Goal: Find specific page/section: Find specific page/section

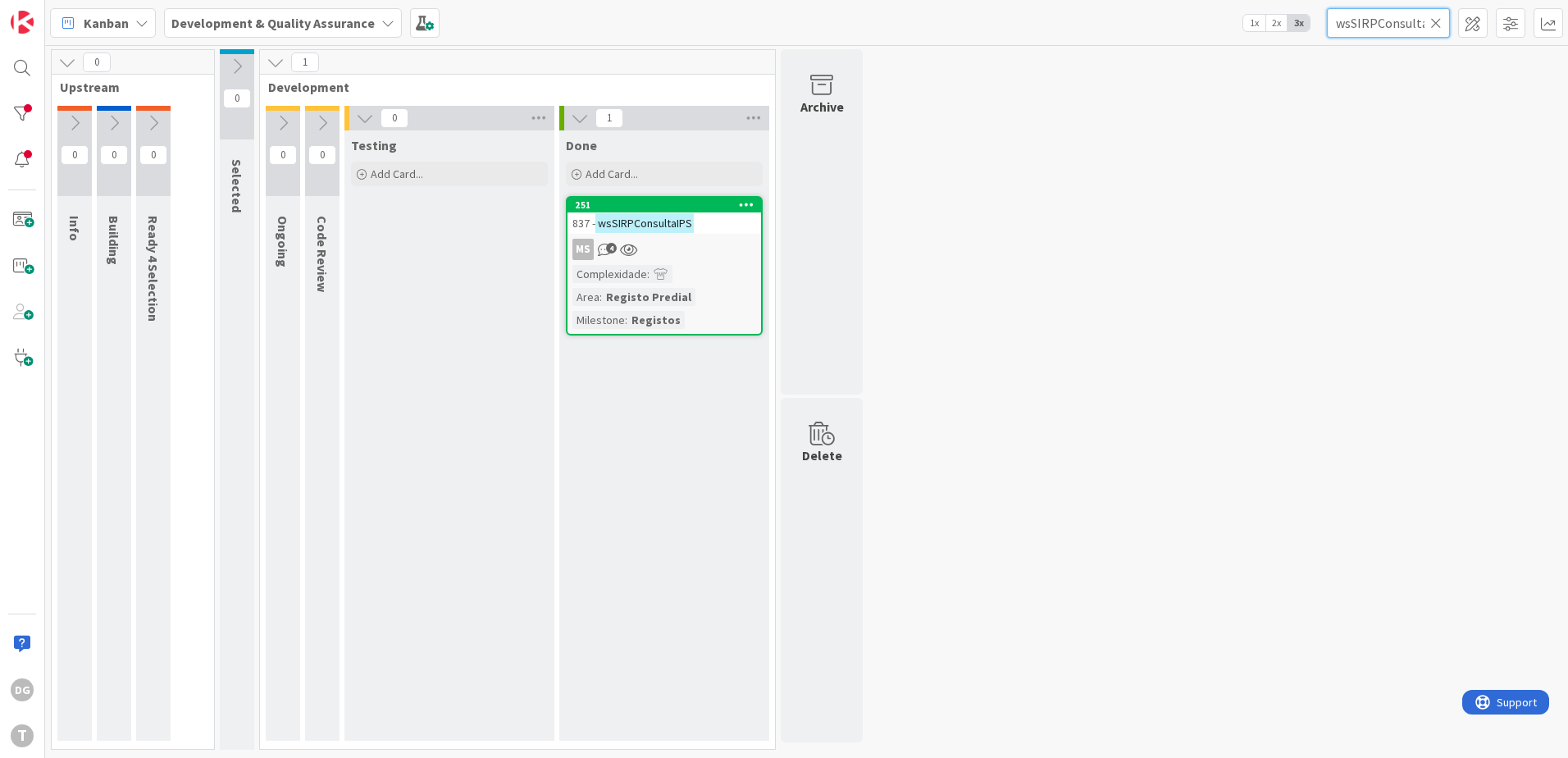
click at [1401, 13] on input "wsSIRPConsultaIPS" at bounding box center [1388, 22] width 123 height 30
paste input "stsmapearcodigo"
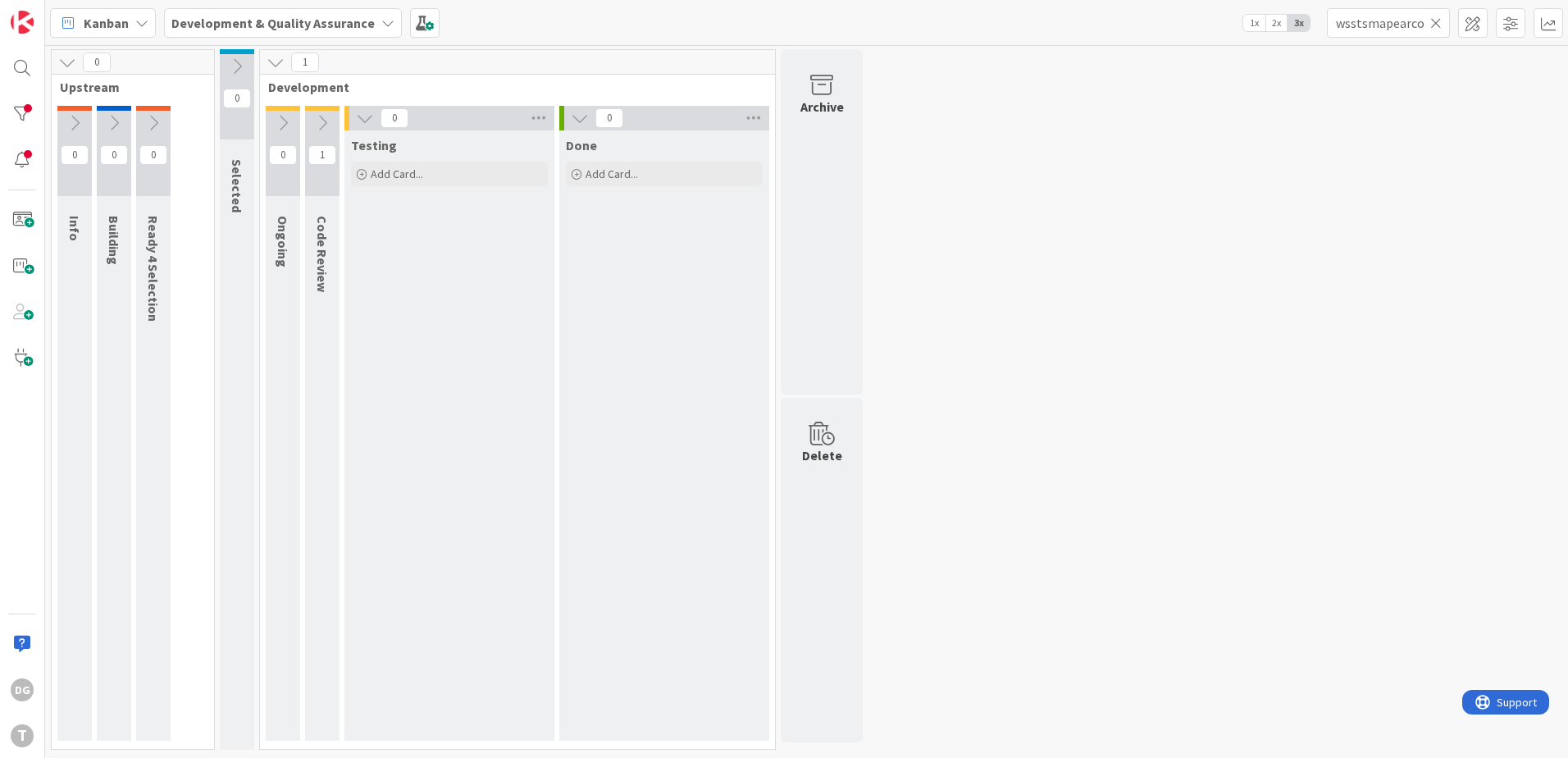
click at [329, 128] on icon at bounding box center [322, 123] width 18 height 18
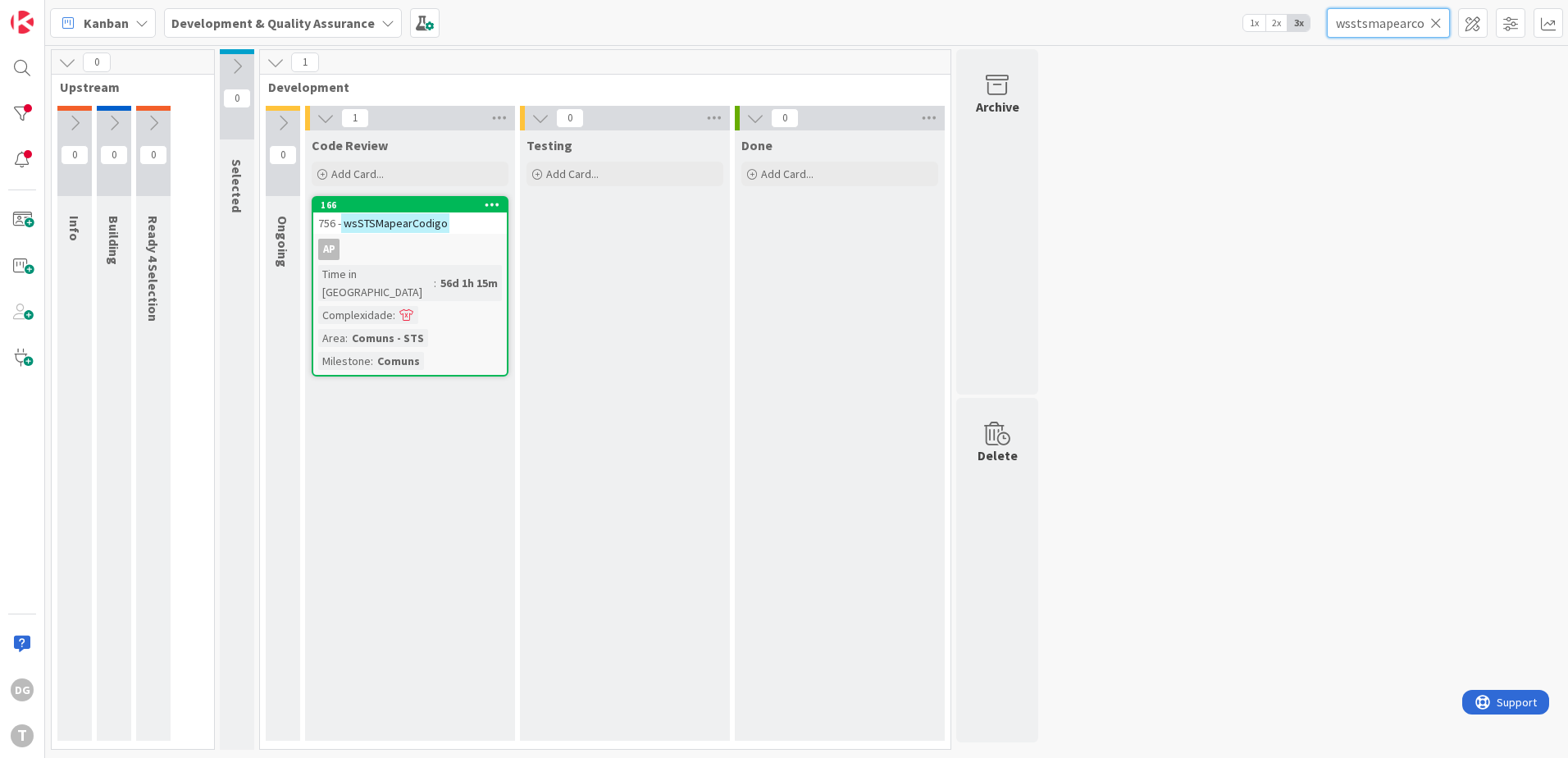
click at [1376, 16] on input "wsstsmapearcodigo" at bounding box center [1388, 22] width 123 height 30
paste input "cmensagempendente"
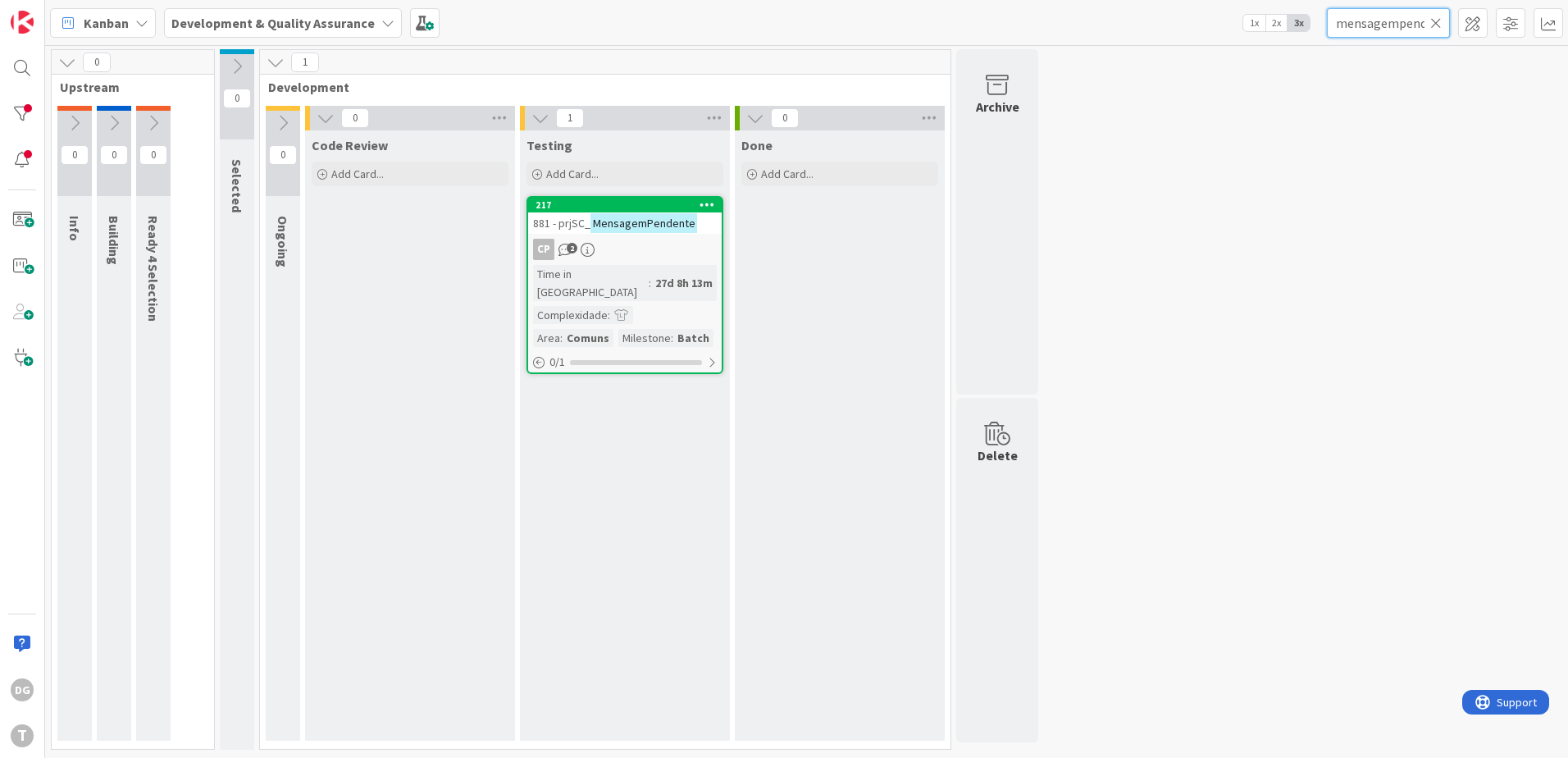
type input "mensagempendente"
click at [620, 248] on div "CP 2" at bounding box center [624, 249] width 193 height 22
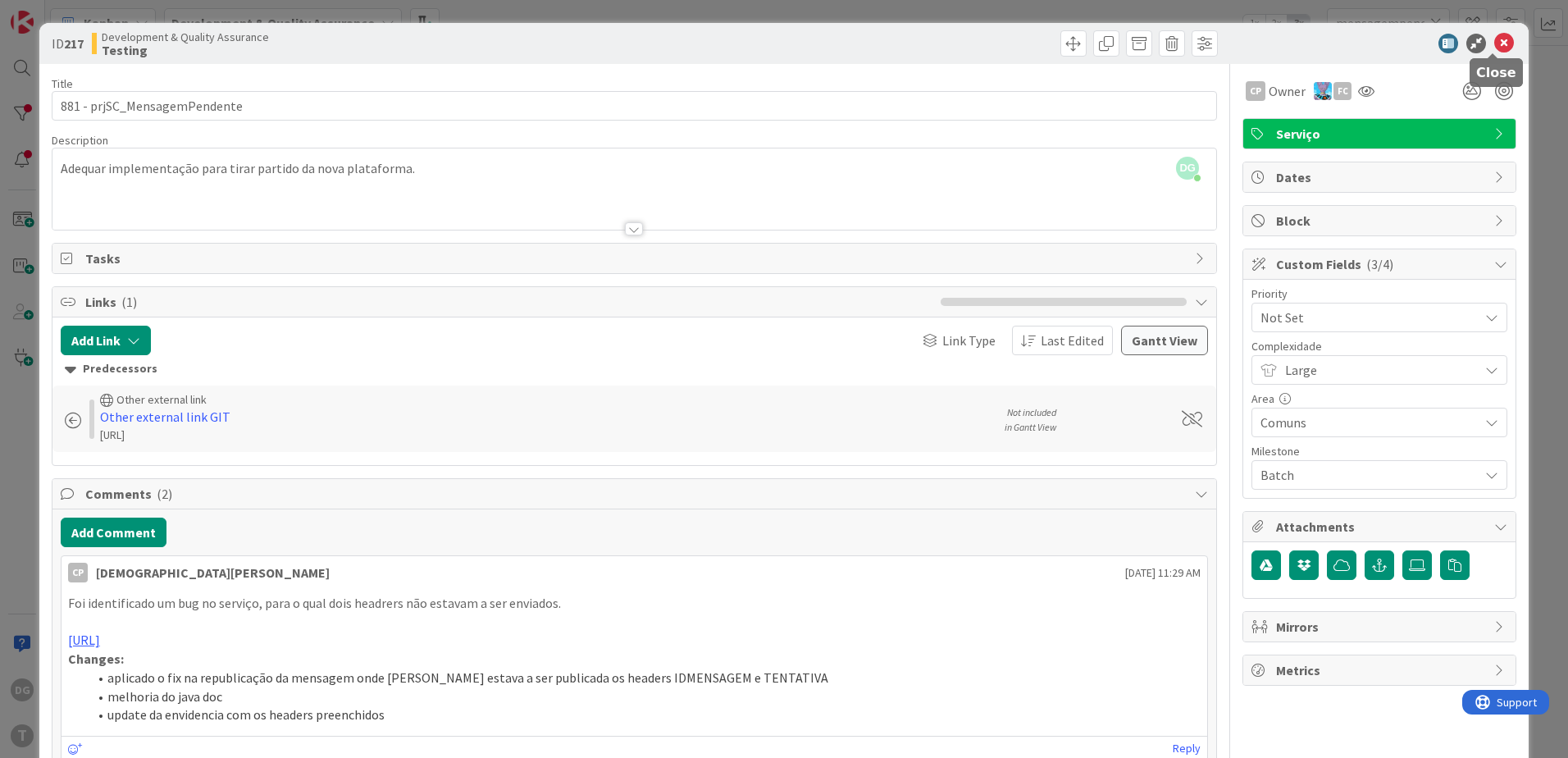
click at [1504, 47] on div at bounding box center [1371, 43] width 290 height 20
click at [1499, 46] on icon at bounding box center [1504, 43] width 20 height 20
